Goal: Task Accomplishment & Management: Manage account settings

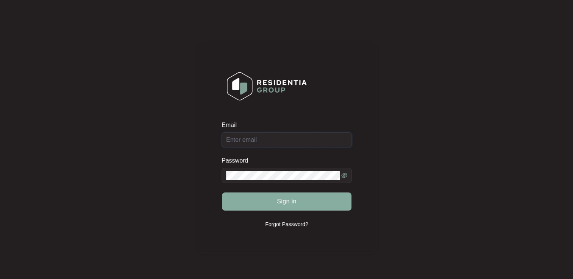
type input "[EMAIL_ADDRESS][DOMAIN_NAME]"
drag, startPoint x: 298, startPoint y: 207, endPoint x: 288, endPoint y: 205, distance: 9.7
click at [298, 207] on button "Sign in" at bounding box center [286, 202] width 129 height 18
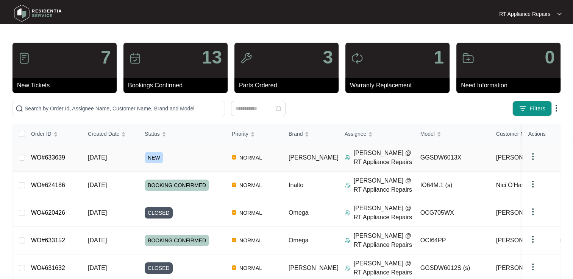
click at [55, 160] on link "WO#633639" at bounding box center [48, 157] width 34 height 6
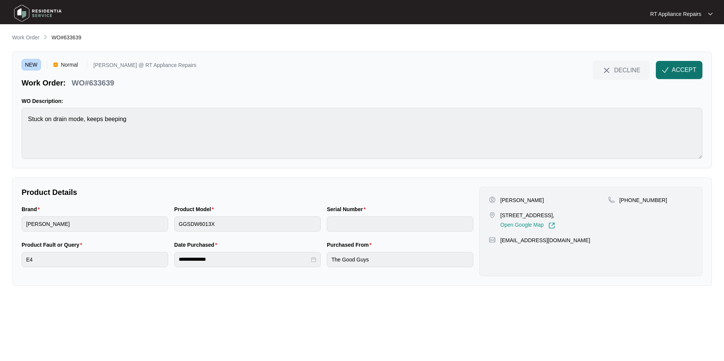
click at [572, 67] on span "ACCEPT" at bounding box center [684, 69] width 25 height 9
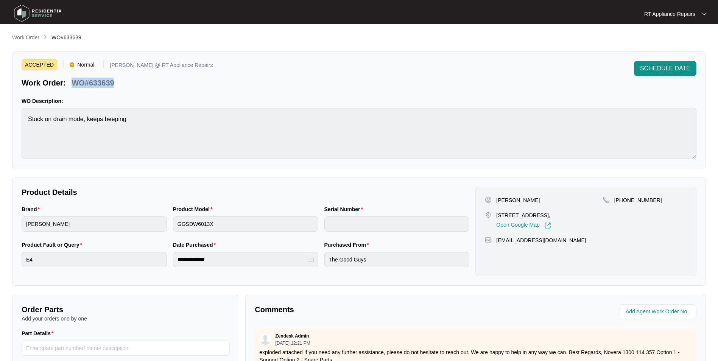
drag, startPoint x: 73, startPoint y: 84, endPoint x: 118, endPoint y: 85, distance: 45.8
click at [120, 85] on div "Work Order: WO#633639" at bounding box center [117, 81] width 191 height 13
copy p "WO#633639"
click at [178, 84] on div "ACCEPTED Normal Ross @ RT Appliance Repairs Work Order: WO#633639 SCHEDULE DATE" at bounding box center [359, 74] width 675 height 27
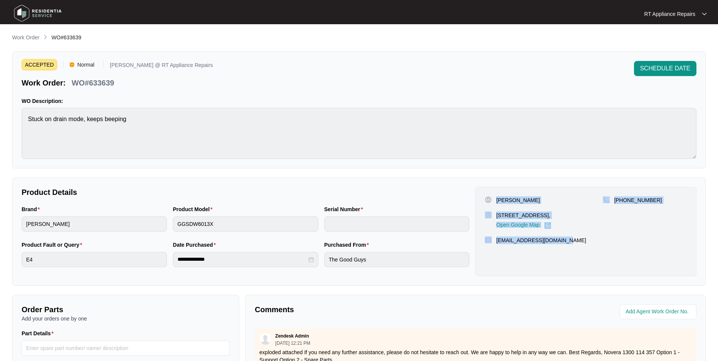
drag, startPoint x: 496, startPoint y: 198, endPoint x: 554, endPoint y: 241, distance: 71.5
click at [570, 241] on div "Amy Pursell 19 trent court Sandstone point Qld 4511, Open Google Map +614321842…" at bounding box center [585, 231] width 221 height 89
copy div "Amy Pursell 19 trent court Sandstone point Qld 4511, Open Google Map +614321842…"
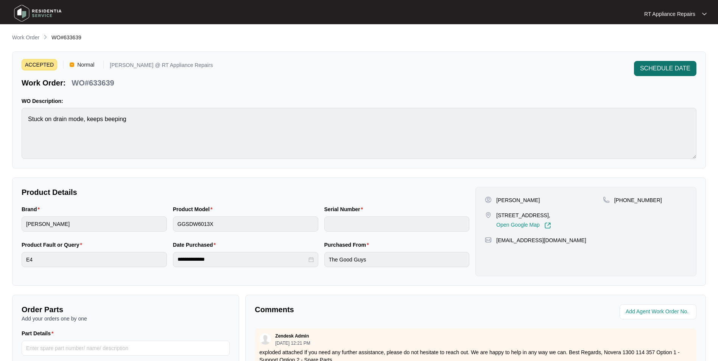
click at [572, 69] on span "SCHEDULE DATE" at bounding box center [665, 68] width 50 height 9
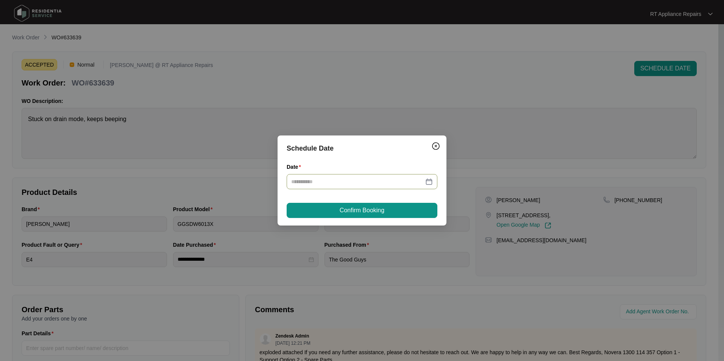
click at [348, 177] on div at bounding box center [362, 181] width 151 height 15
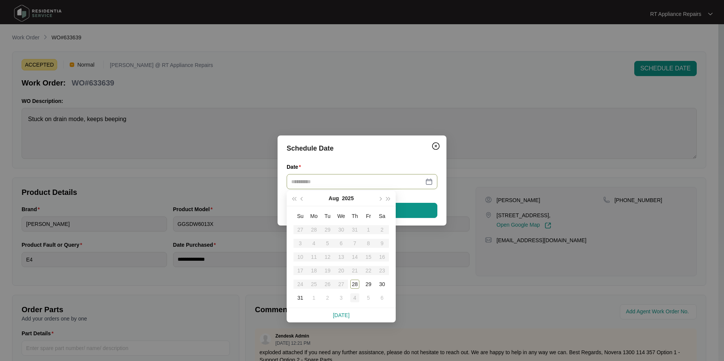
click at [356, 279] on div "4" at bounding box center [354, 297] width 9 height 9
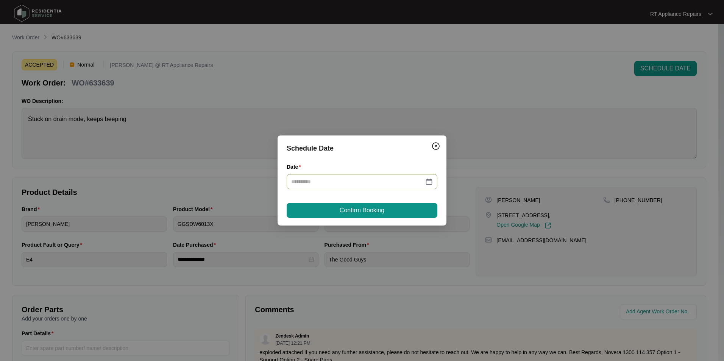
type input "**********"
click at [399, 214] on button "Confirm Booking" at bounding box center [362, 210] width 151 height 15
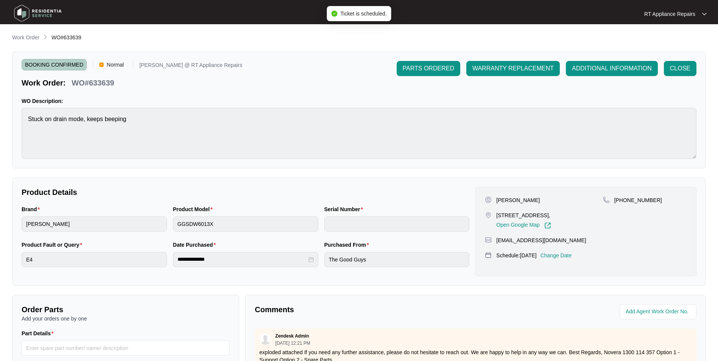
click at [572, 12] on img at bounding box center [704, 14] width 5 height 4
click at [572, 41] on p "Log Out" at bounding box center [681, 40] width 38 height 8
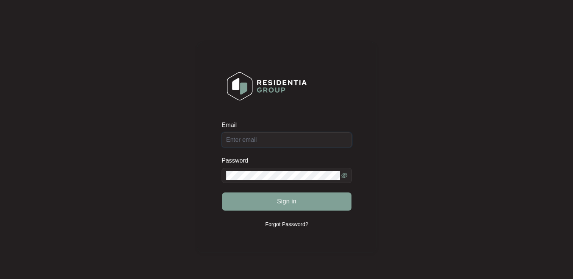
type input "[EMAIL_ADDRESS][DOMAIN_NAME]"
click at [289, 201] on span "Sign in" at bounding box center [287, 201] width 20 height 9
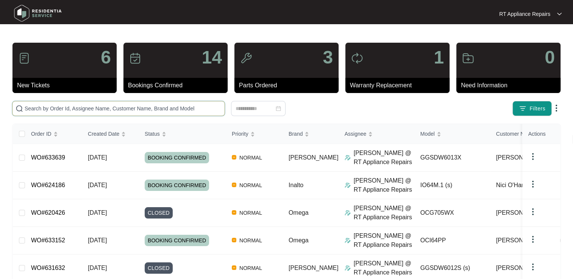
click at [123, 109] on input "text" at bounding box center [123, 108] width 197 height 8
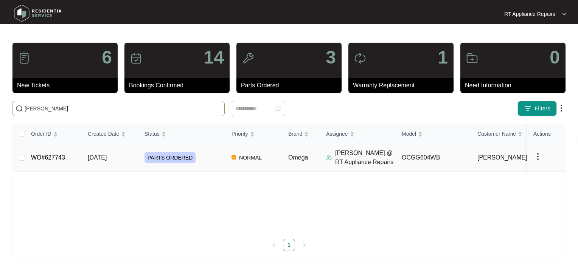
type input "[PERSON_NAME]"
click at [50, 157] on link "WO#627743" at bounding box center [48, 157] width 34 height 6
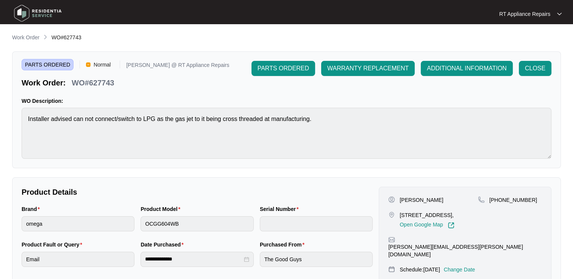
click at [466, 266] on p "Change Date" at bounding box center [459, 270] width 31 height 8
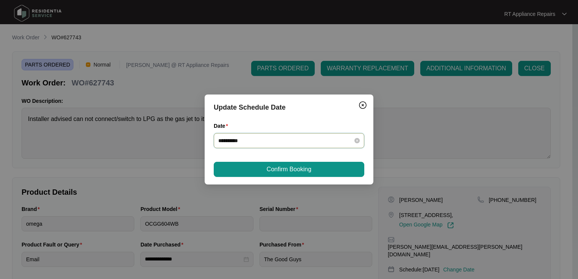
click at [287, 140] on input "**********" at bounding box center [284, 141] width 132 height 8
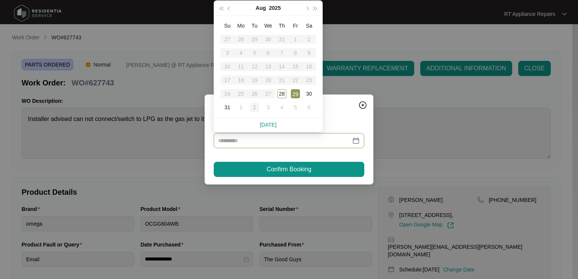
type input "**********"
click at [254, 106] on div "2" at bounding box center [254, 107] width 9 height 9
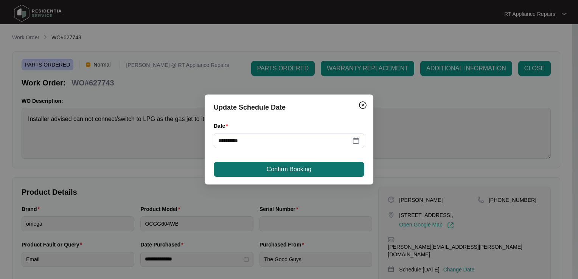
click at [263, 172] on button "Confirm Booking" at bounding box center [289, 169] width 151 height 15
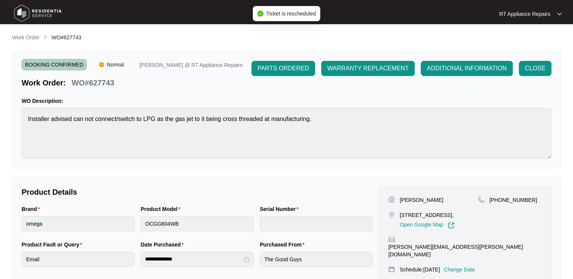
click at [530, 13] on p "RT Appliance Repairs" at bounding box center [524, 14] width 51 height 8
click at [520, 39] on p "Log Out" at bounding box center [536, 40] width 38 height 8
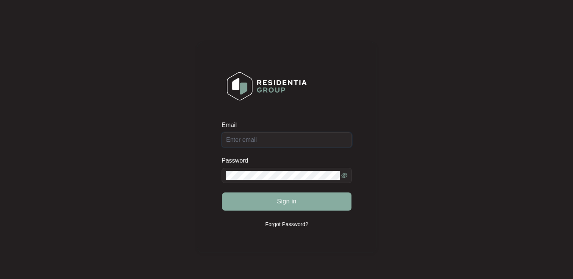
type input "[EMAIL_ADDRESS][DOMAIN_NAME]"
click at [275, 197] on button "Sign in" at bounding box center [286, 202] width 129 height 18
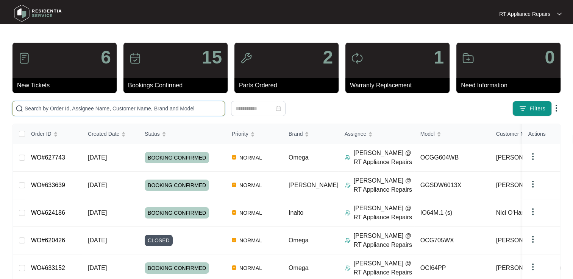
click at [138, 108] on input "text" at bounding box center [123, 108] width 197 height 8
type input "631632"
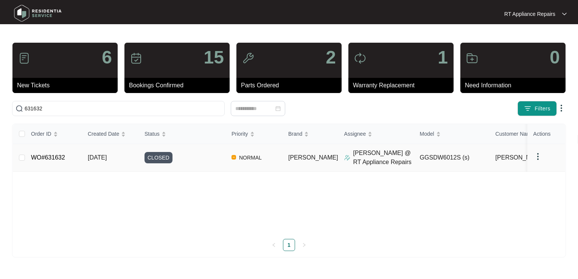
click at [59, 159] on link "WO#631632" at bounding box center [48, 157] width 34 height 6
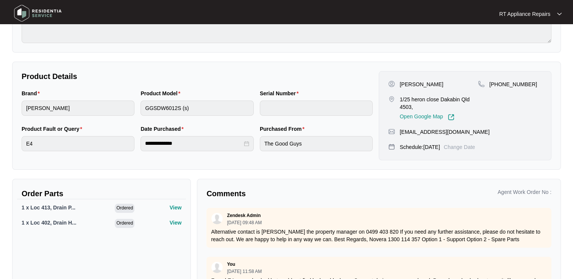
scroll to position [141, 0]
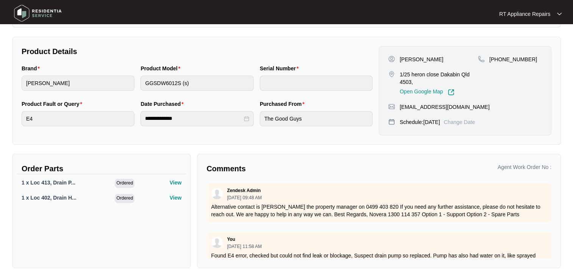
click at [545, 14] on p "RT Appliance Repairs" at bounding box center [524, 14] width 51 height 8
click at [531, 40] on p "Log Out" at bounding box center [536, 41] width 38 height 8
